Goal: Check status: Check status

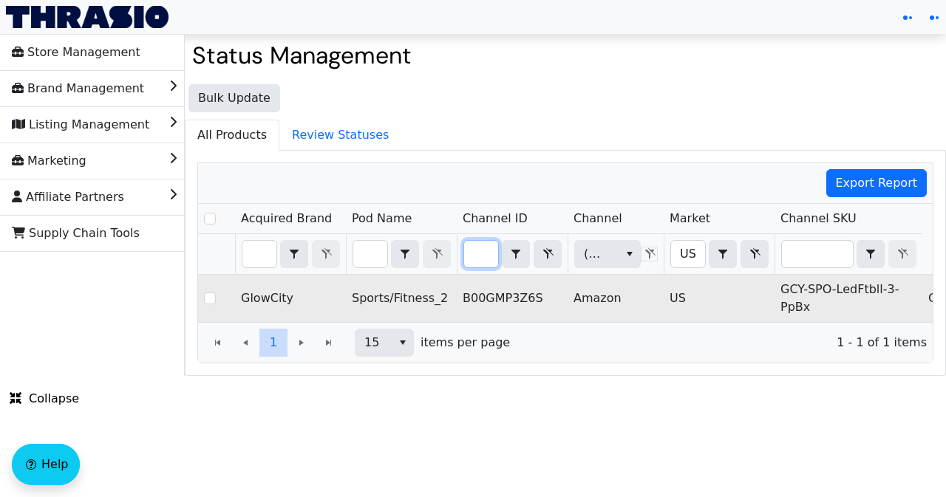
type input "B087D6BC8S"
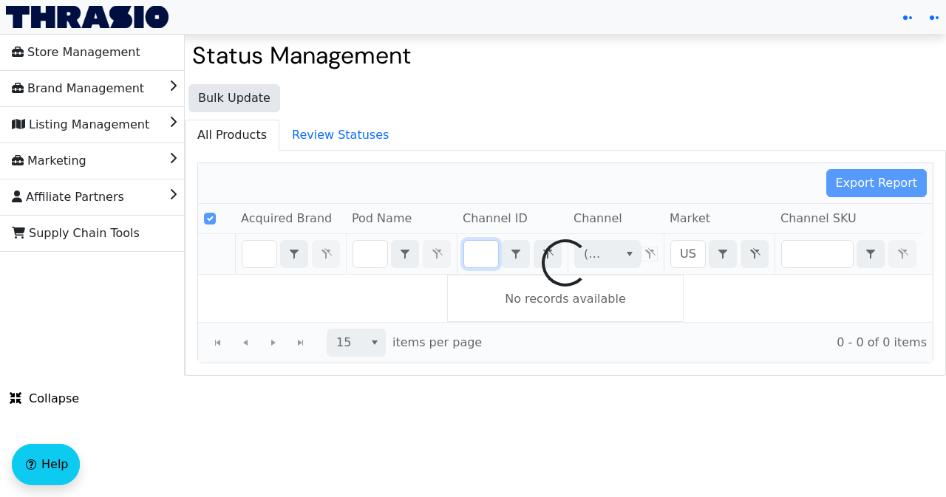
scroll to position [0, 55]
checkbox input "false"
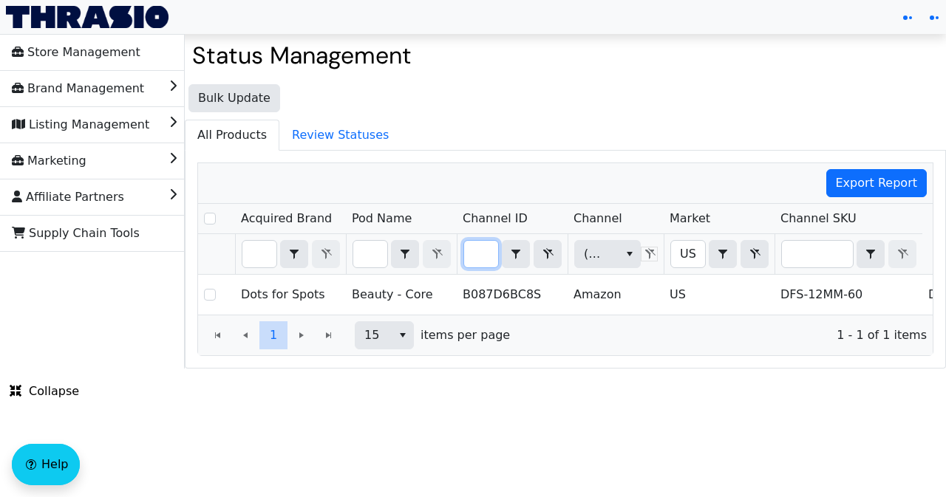
type input "B087D6BC8S"
